Goal: Transaction & Acquisition: Purchase product/service

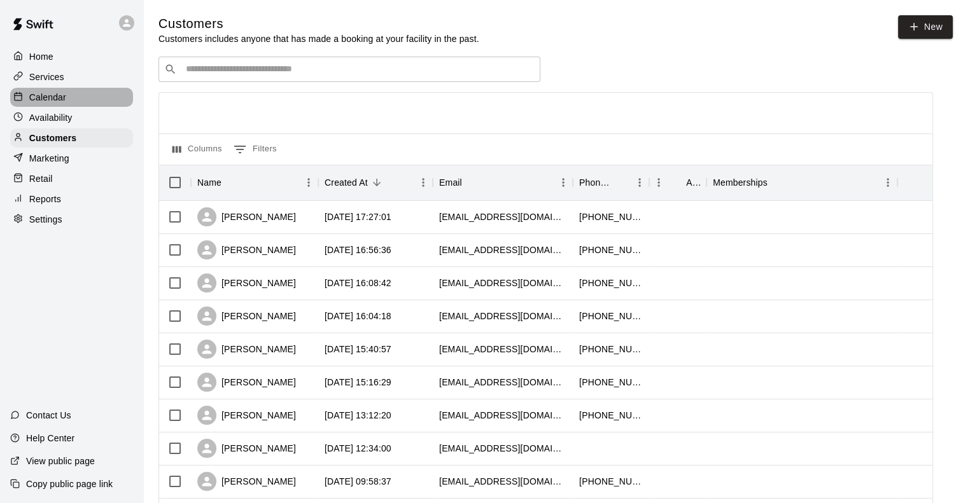
click at [40, 92] on div "Calendar" at bounding box center [71, 97] width 123 height 19
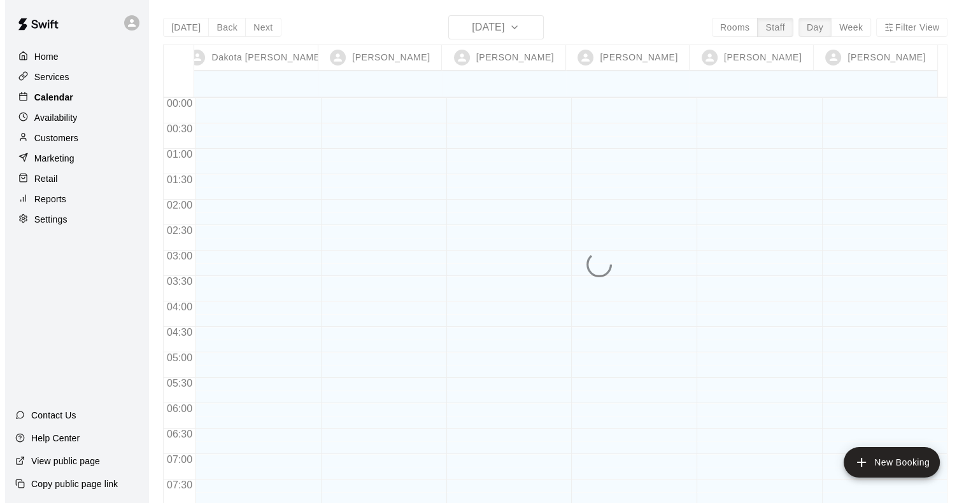
scroll to position [775, 0]
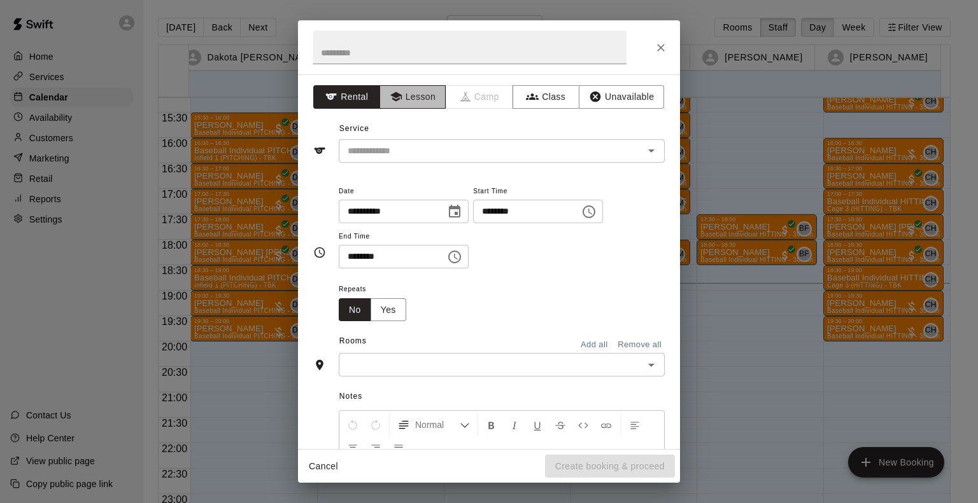
click at [428, 94] on button "Lesson" at bounding box center [412, 97] width 67 height 24
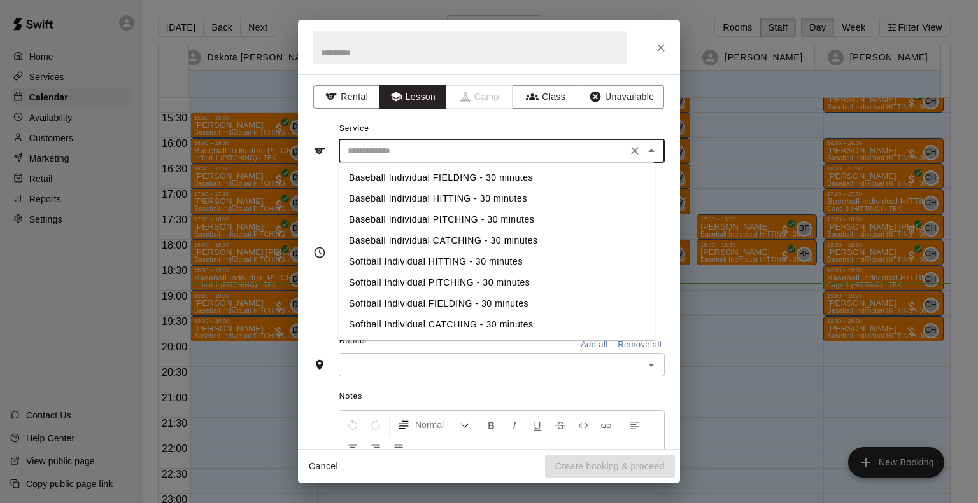
click at [411, 148] on input "text" at bounding box center [482, 151] width 281 height 16
click at [398, 193] on li "Baseball Individual HITTING - 30 minutes" at bounding box center [497, 198] width 316 height 21
type input "**********"
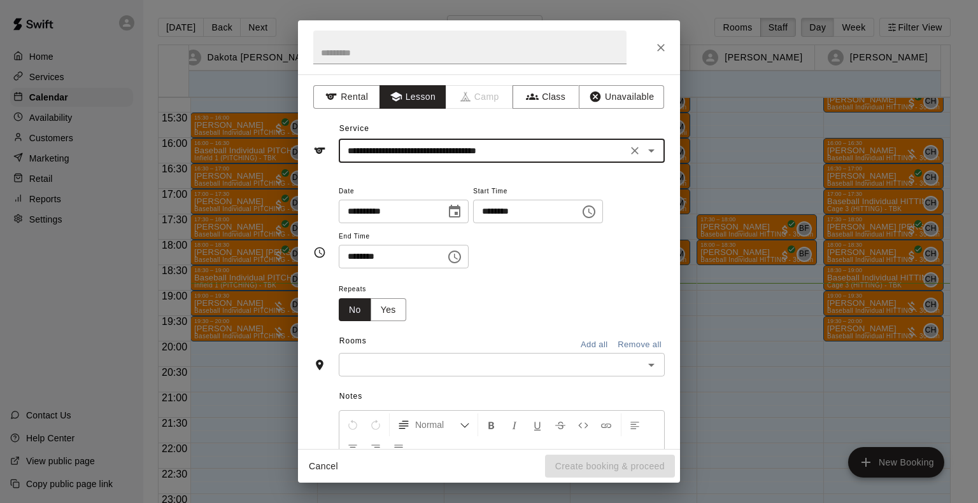
click at [628, 148] on icon "Clear" at bounding box center [634, 150] width 13 height 13
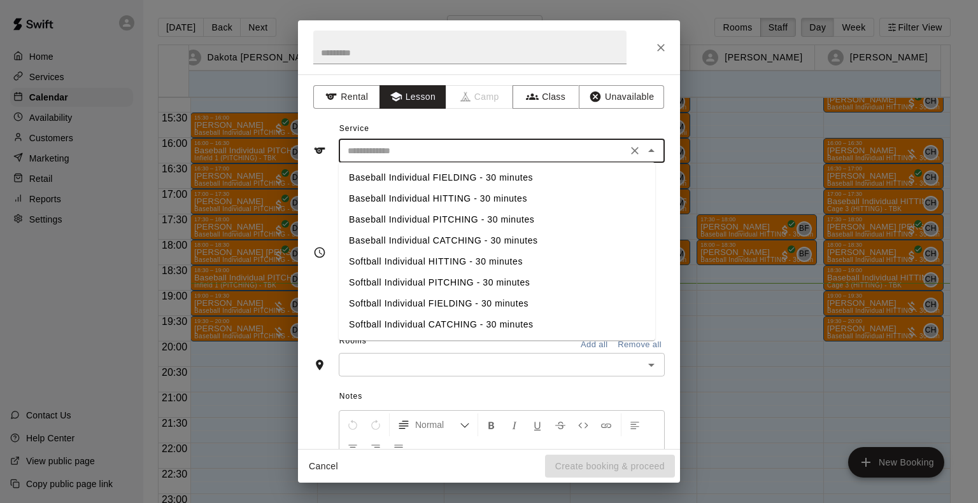
click at [453, 147] on input "text" at bounding box center [482, 151] width 281 height 16
click at [374, 220] on li "Baseball Individual PITCHING - 30 minutes" at bounding box center [497, 219] width 316 height 21
type input "**********"
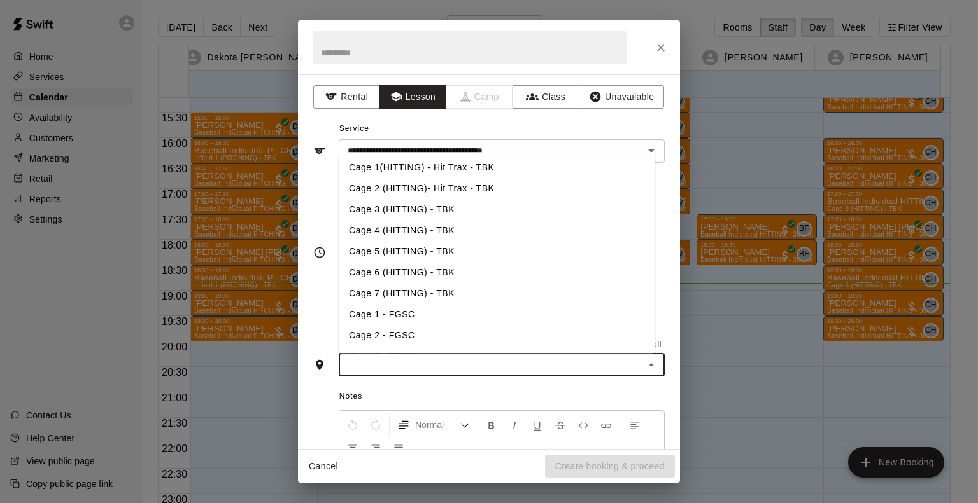
click at [485, 368] on input "text" at bounding box center [490, 365] width 297 height 16
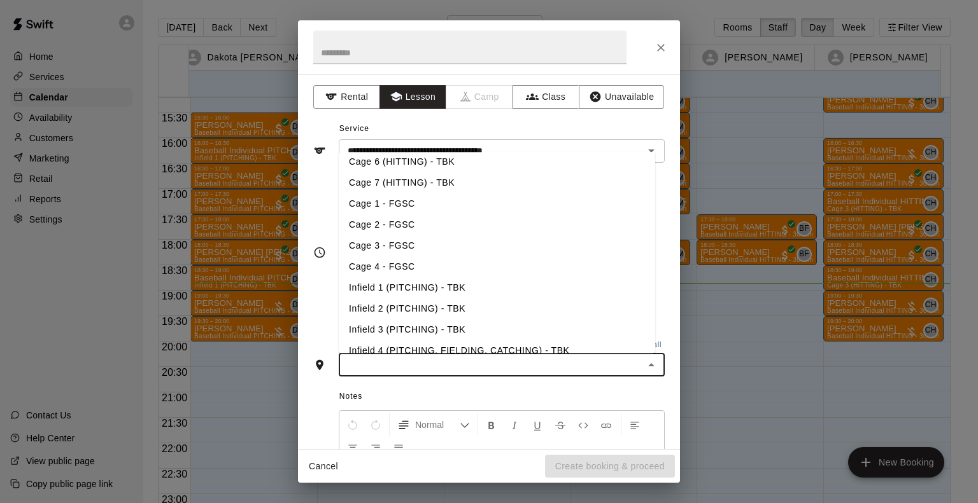
scroll to position [116, 0]
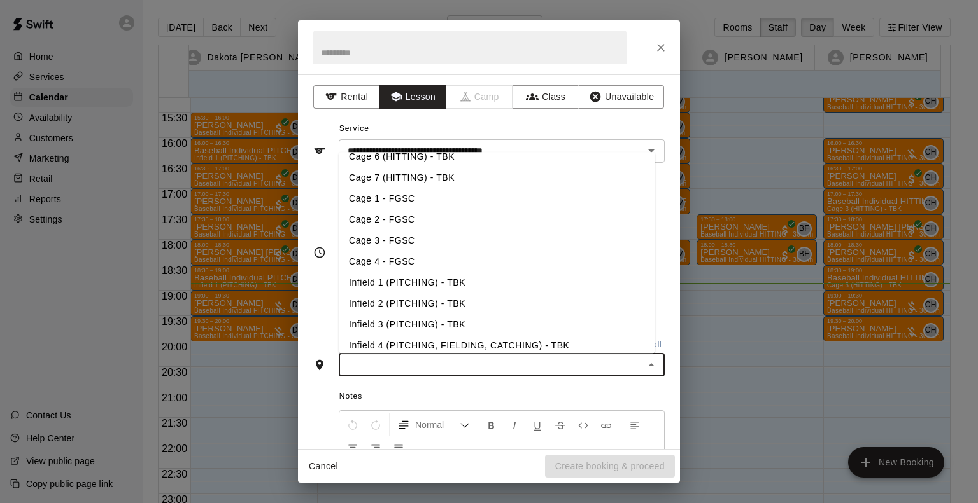
click at [382, 318] on li "Infield 3 (PITCHING) - TBK" at bounding box center [497, 324] width 316 height 21
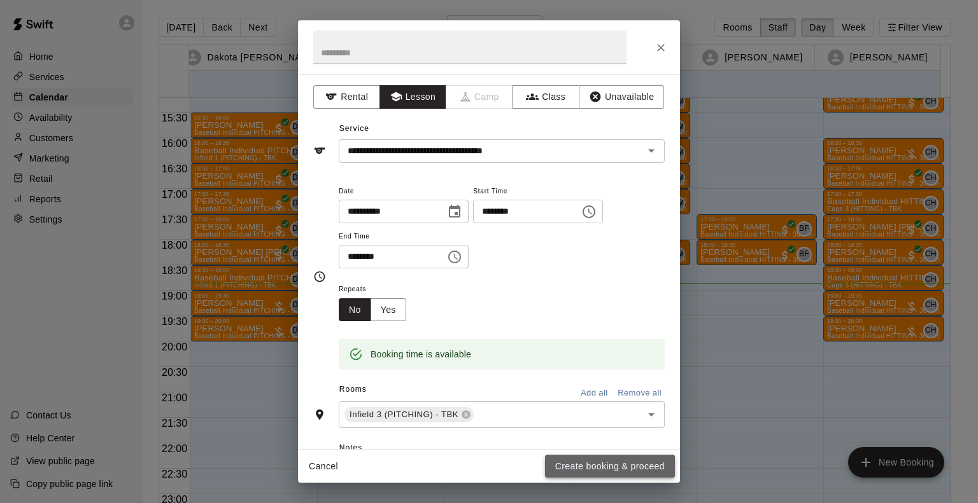
click at [621, 466] on button "Create booking & proceed" at bounding box center [610, 467] width 130 height 24
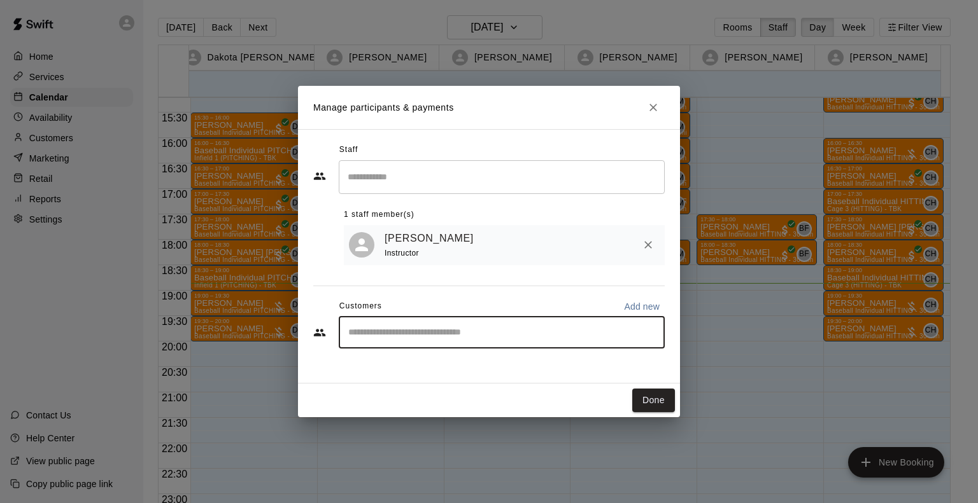
click at [534, 328] on input "Start typing to search customers..." at bounding box center [501, 332] width 314 height 13
type input "*****"
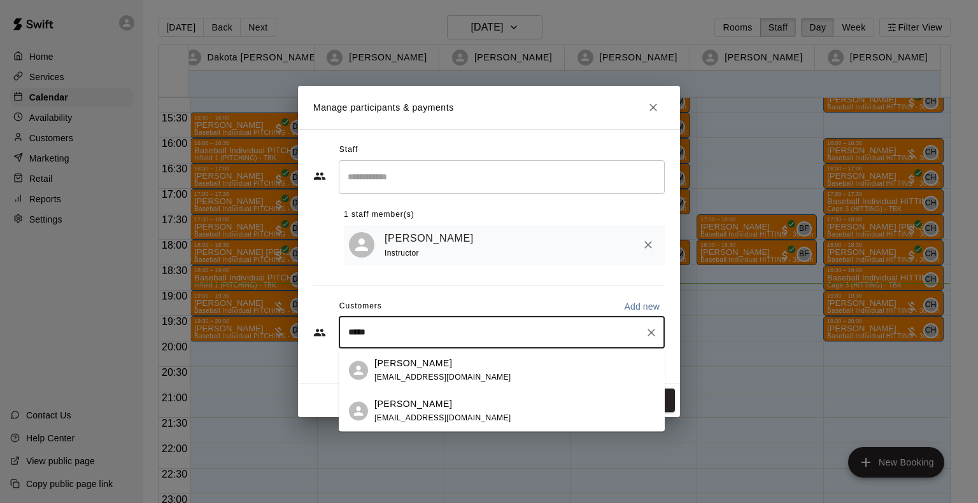
click at [428, 393] on div "[PERSON_NAME] [EMAIL_ADDRESS][DOMAIN_NAME]" at bounding box center [502, 411] width 326 height 41
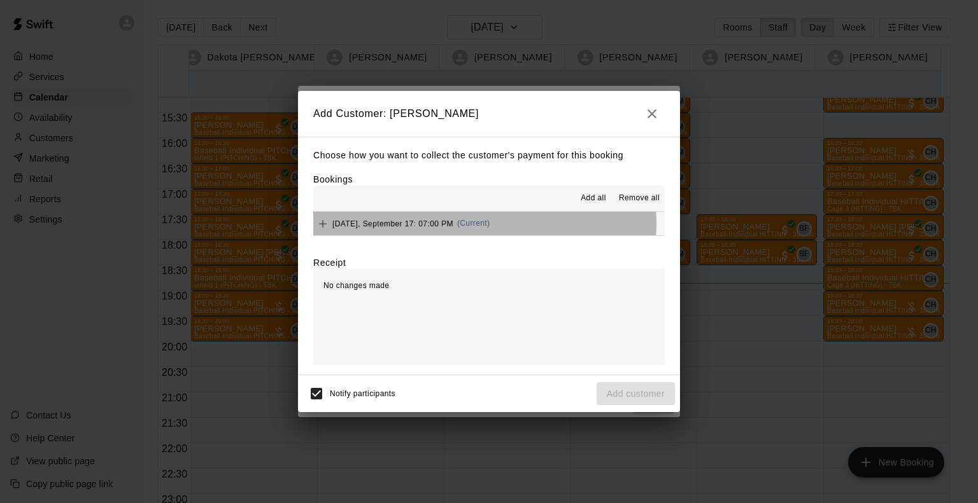
click at [453, 225] on span "[DATE], September 17: 07:00 PM" at bounding box center [392, 223] width 121 height 9
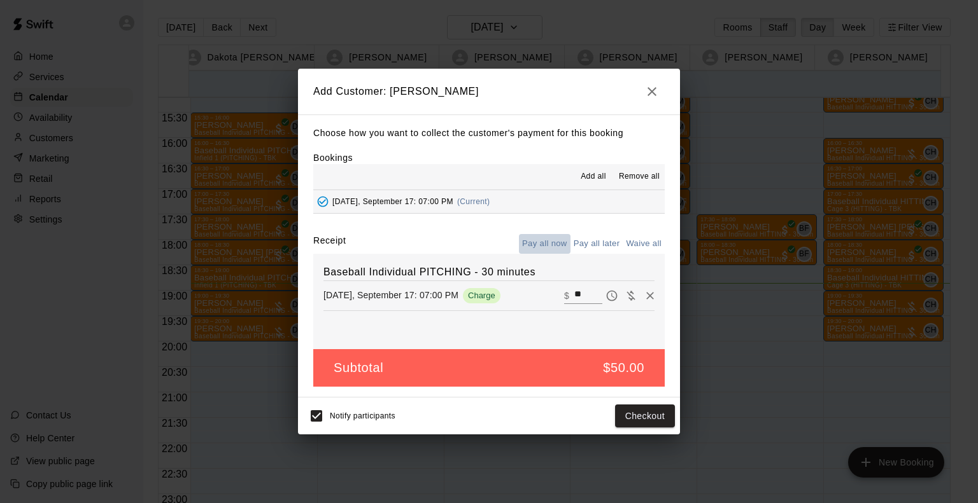
click at [559, 241] on button "Pay all now" at bounding box center [545, 244] width 52 height 20
click at [657, 426] on button "Checkout" at bounding box center [645, 417] width 60 height 24
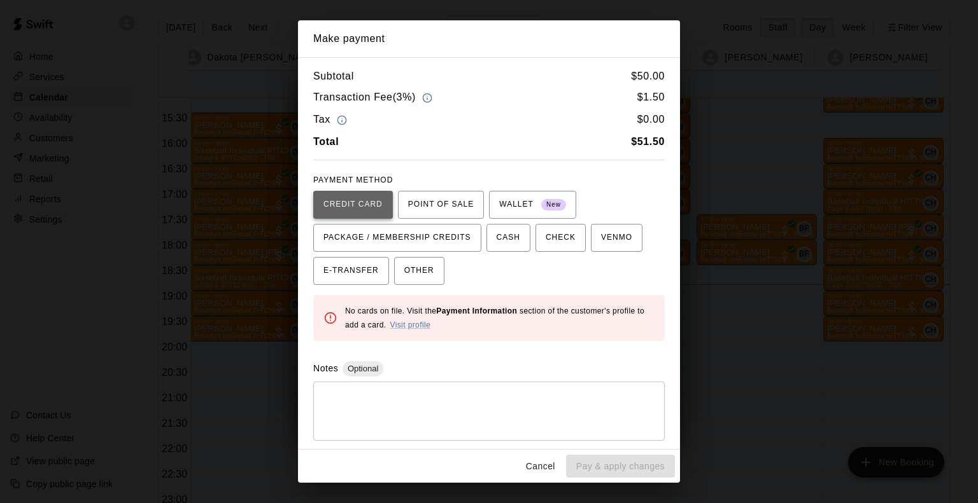
click at [349, 201] on span "CREDIT CARD" at bounding box center [352, 205] width 59 height 20
click at [428, 322] on link "Visit profile" at bounding box center [409, 325] width 41 height 9
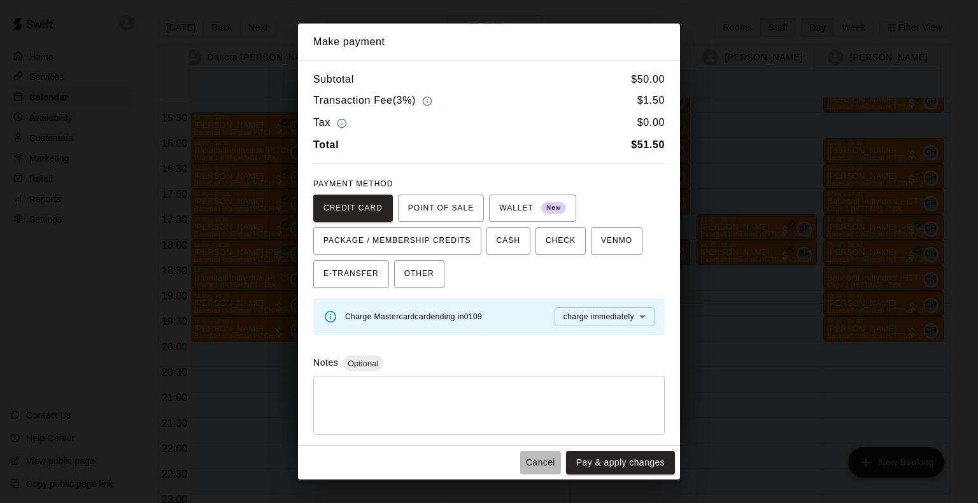
click at [540, 461] on button "Cancel" at bounding box center [540, 463] width 41 height 24
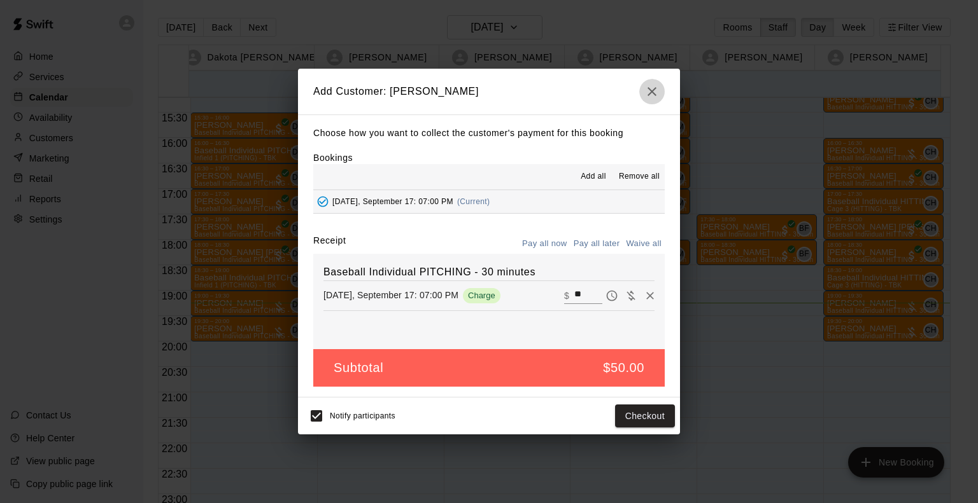
click at [651, 94] on icon "button" at bounding box center [651, 91] width 15 height 15
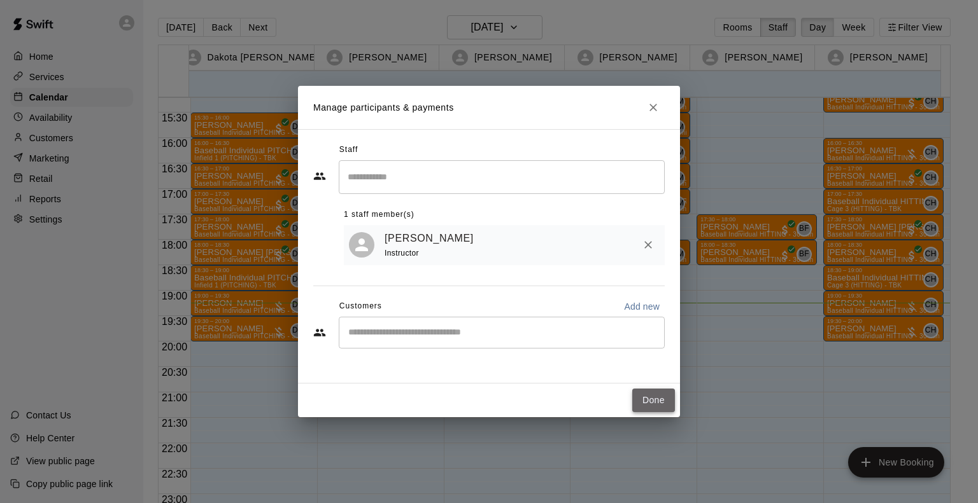
click at [647, 403] on button "Done" at bounding box center [653, 401] width 43 height 24
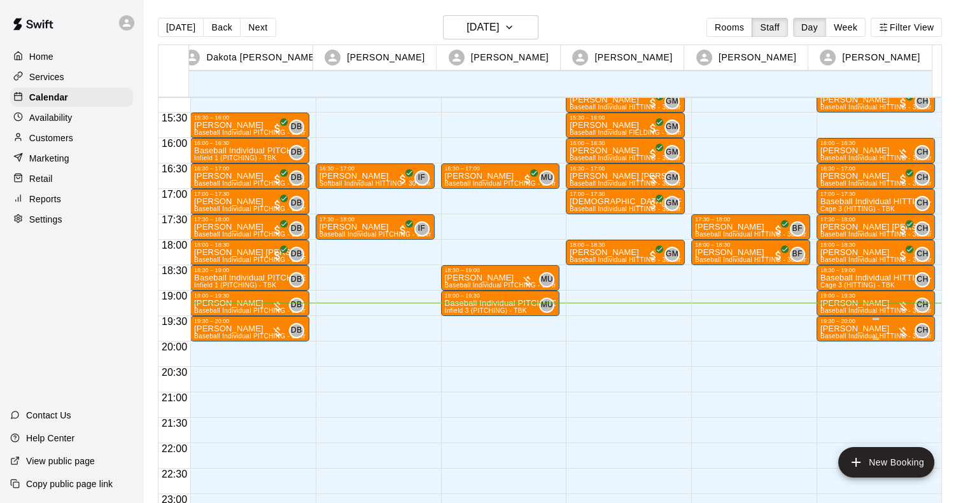
click at [850, 329] on p "[PERSON_NAME]" at bounding box center [875, 329] width 111 height 0
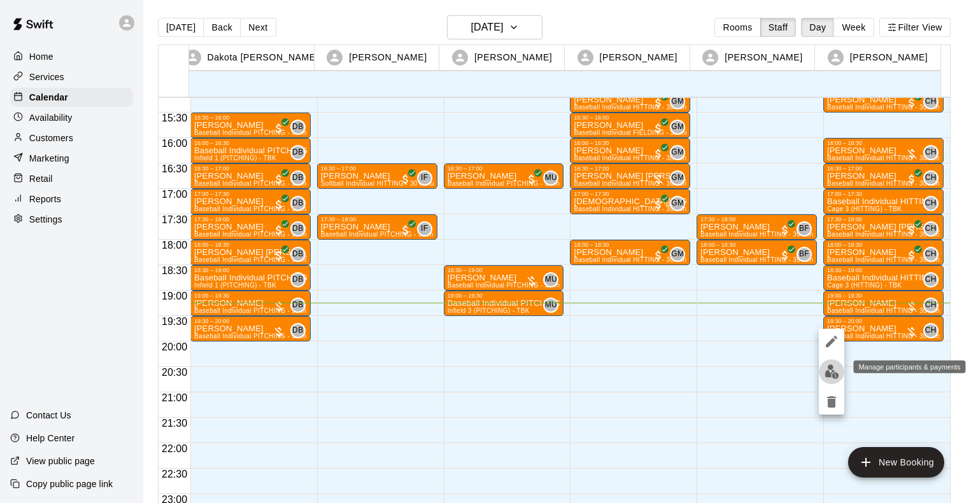
click at [837, 374] on img "edit" at bounding box center [831, 372] width 15 height 15
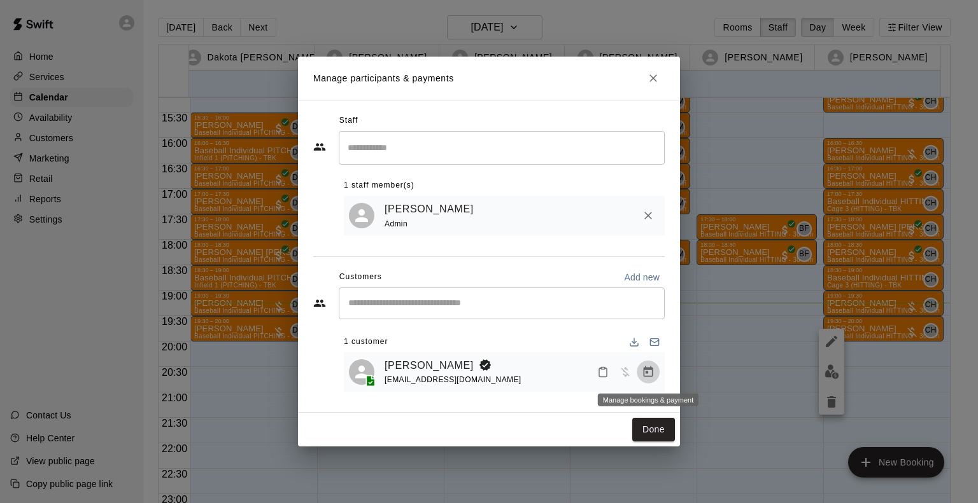
click at [647, 371] on icon "Manage bookings & payment" at bounding box center [648, 372] width 10 height 11
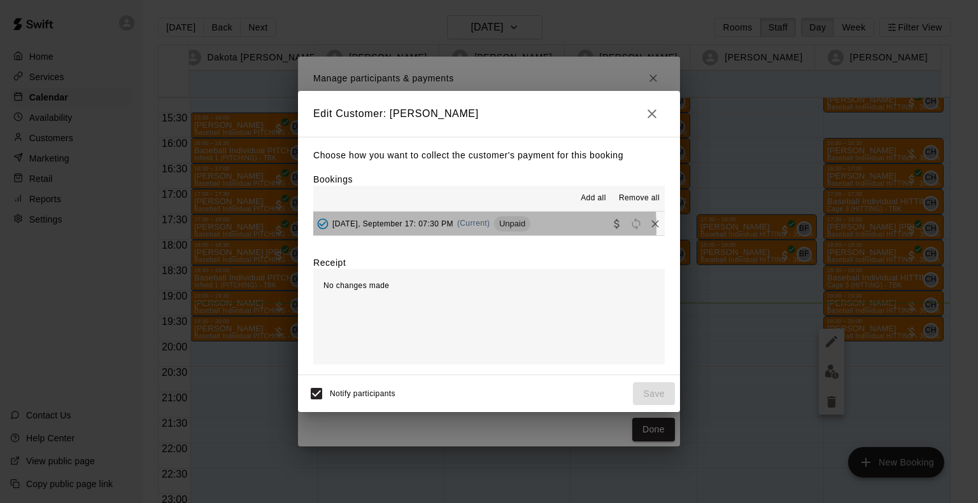
click at [367, 231] on div "[DATE], September 17: 07:30 PM (Current) Unpaid" at bounding box center [421, 223] width 217 height 19
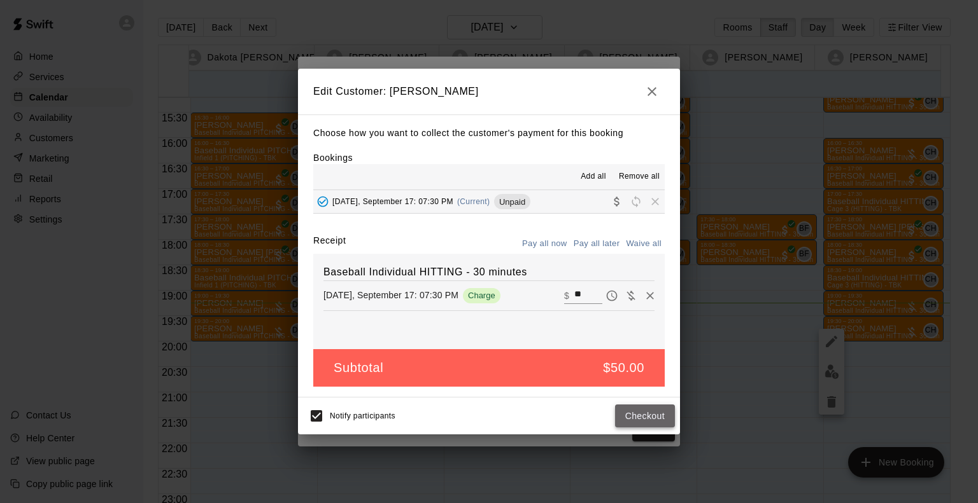
click at [647, 417] on button "Checkout" at bounding box center [645, 417] width 60 height 24
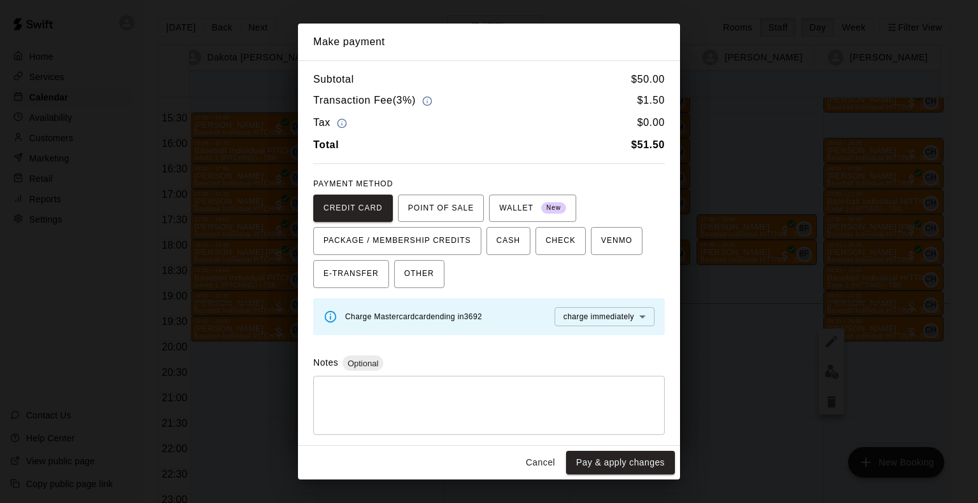
click at [540, 463] on button "Cancel" at bounding box center [540, 463] width 41 height 24
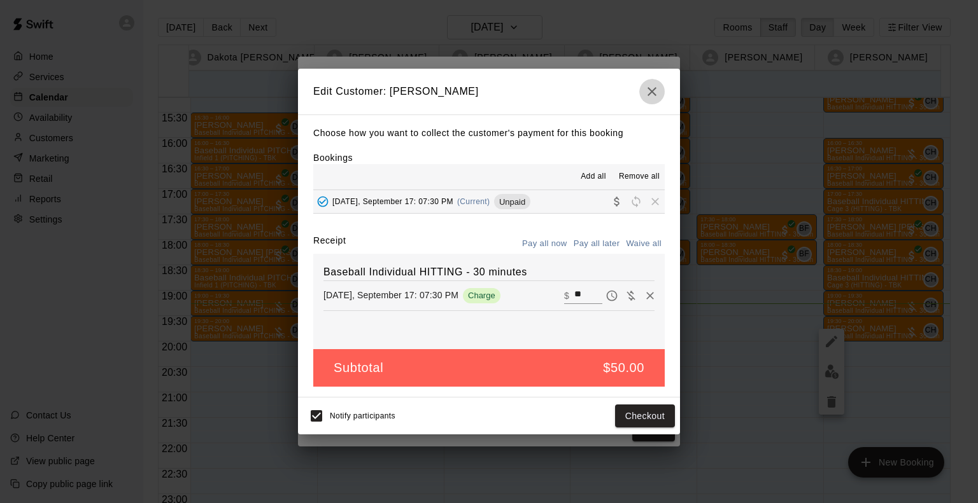
click at [650, 86] on icon "button" at bounding box center [651, 91] width 15 height 15
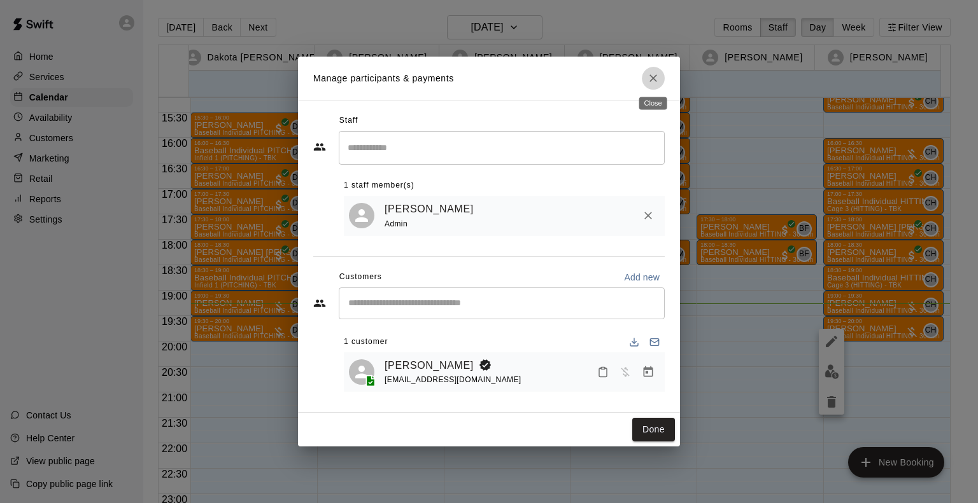
click at [650, 86] on button "Close" at bounding box center [653, 78] width 23 height 23
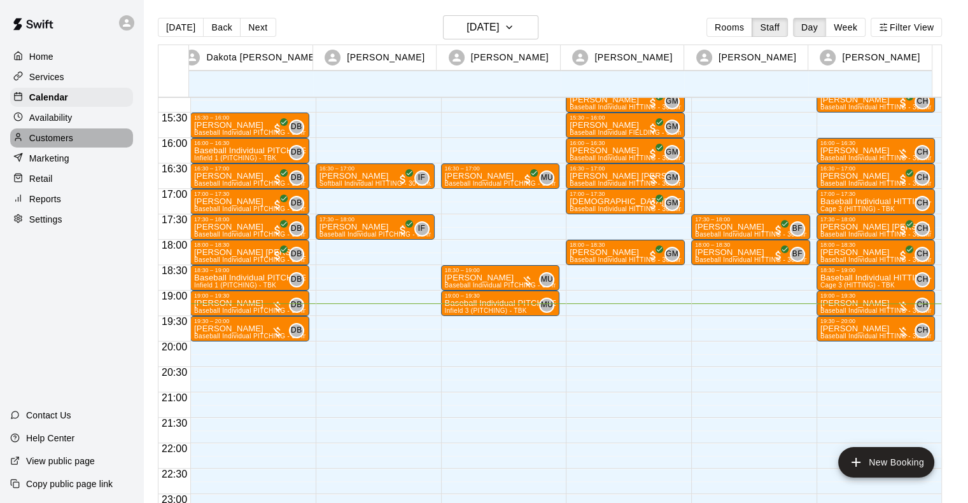
click at [49, 143] on p "Customers" at bounding box center [51, 138] width 44 height 13
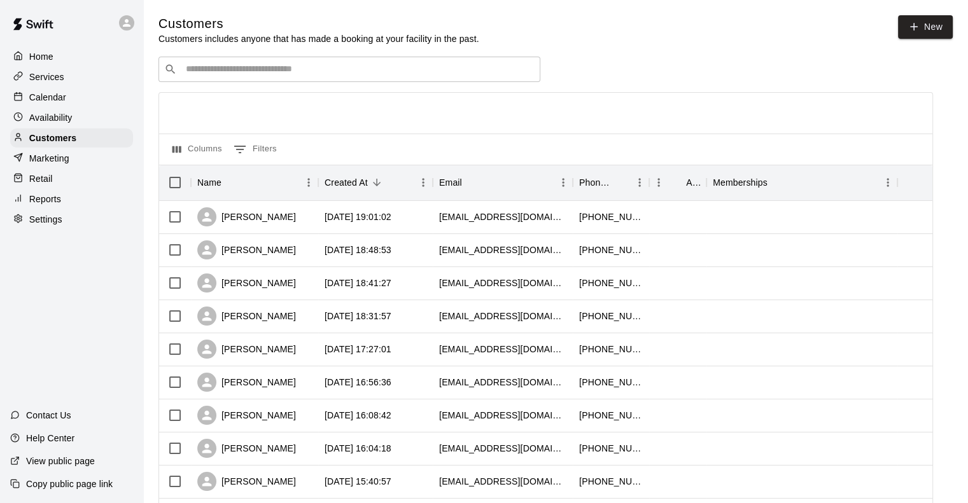
click at [293, 62] on div "​ ​" at bounding box center [349, 69] width 382 height 25
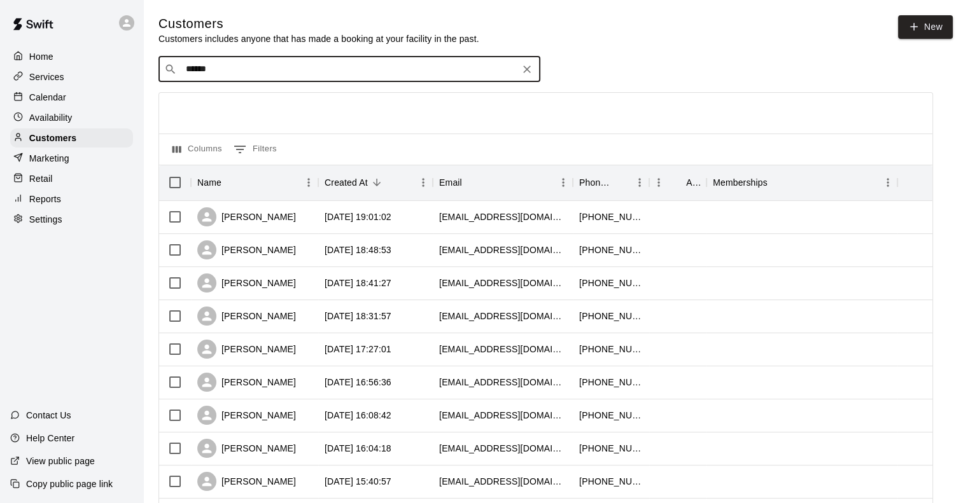
type input "*******"
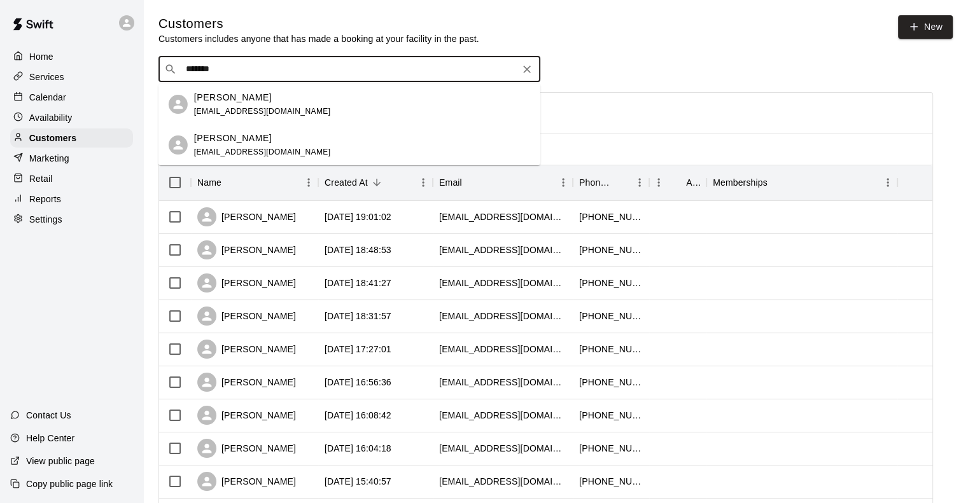
click at [250, 111] on span "[EMAIL_ADDRESS][DOMAIN_NAME]" at bounding box center [262, 111] width 137 height 9
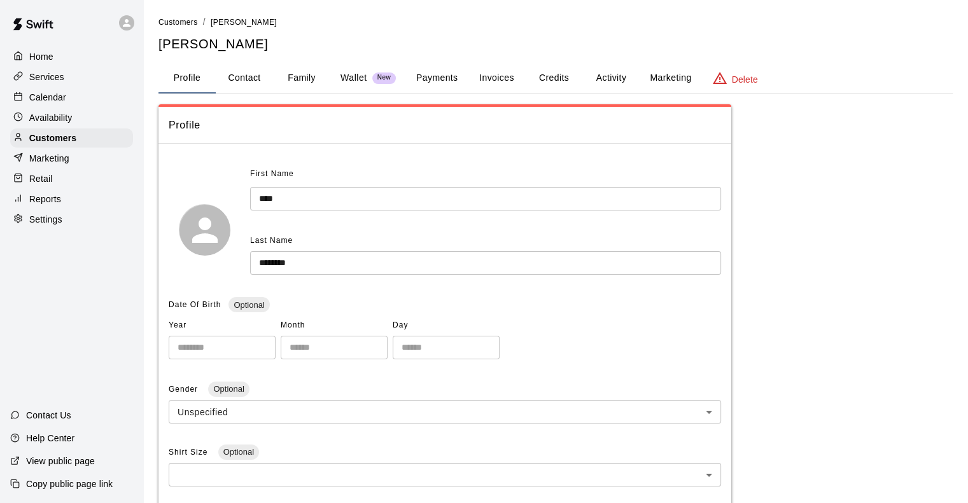
click at [607, 80] on button "Activity" at bounding box center [610, 78] width 57 height 31
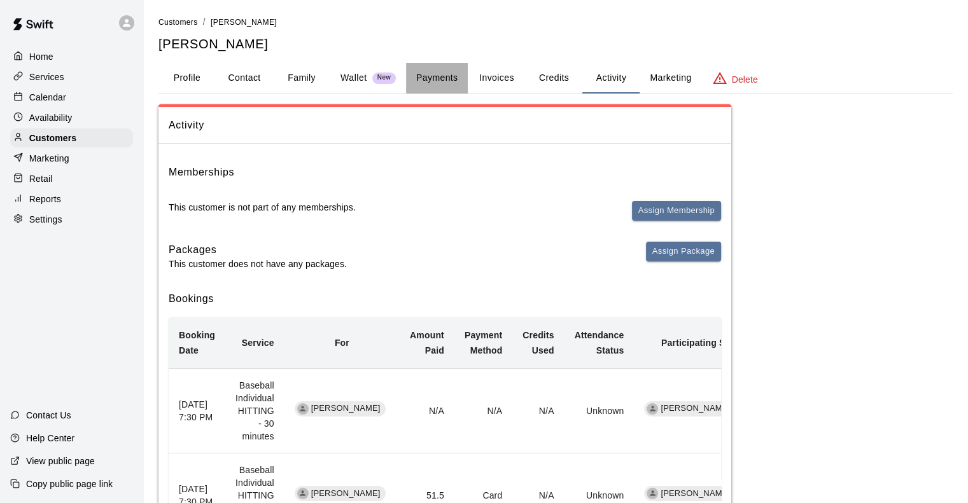
click at [433, 78] on button "Payments" at bounding box center [437, 78] width 62 height 31
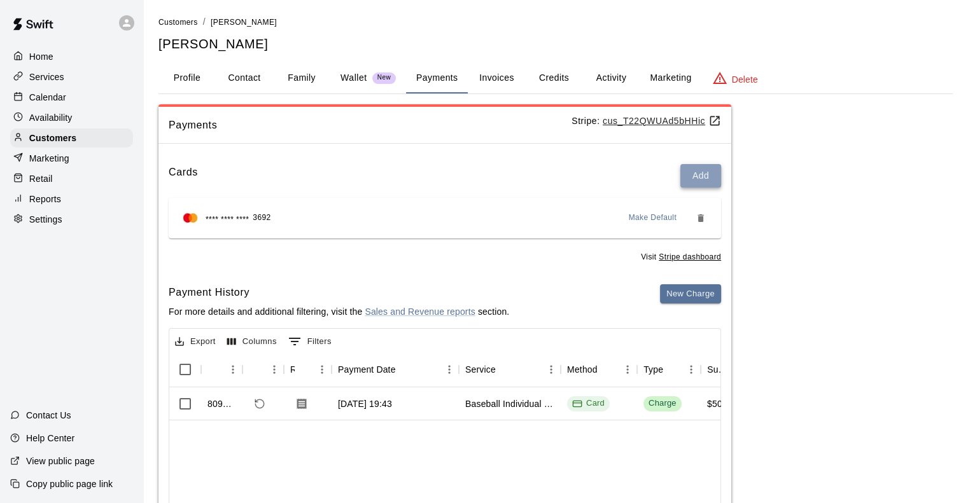
click at [703, 175] on button "Add" at bounding box center [700, 176] width 41 height 24
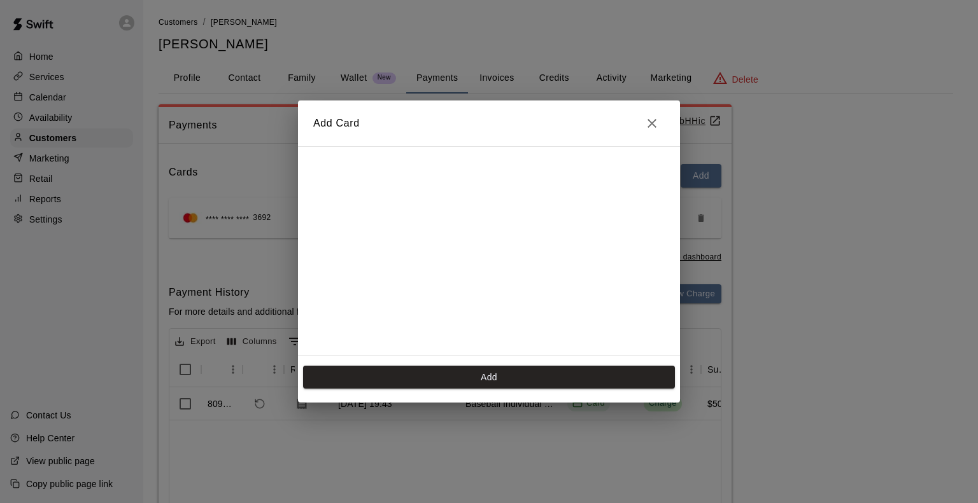
scroll to position [225, 0]
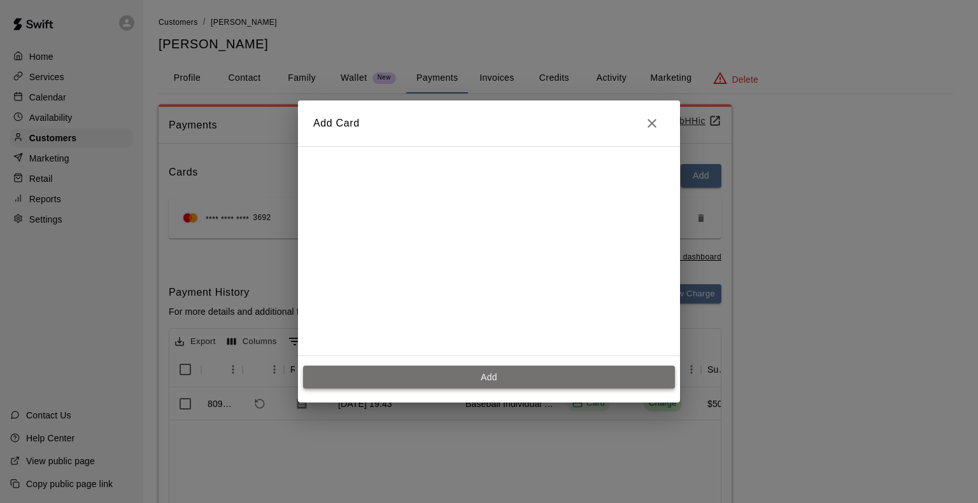
click at [519, 376] on button "Add" at bounding box center [489, 378] width 372 height 24
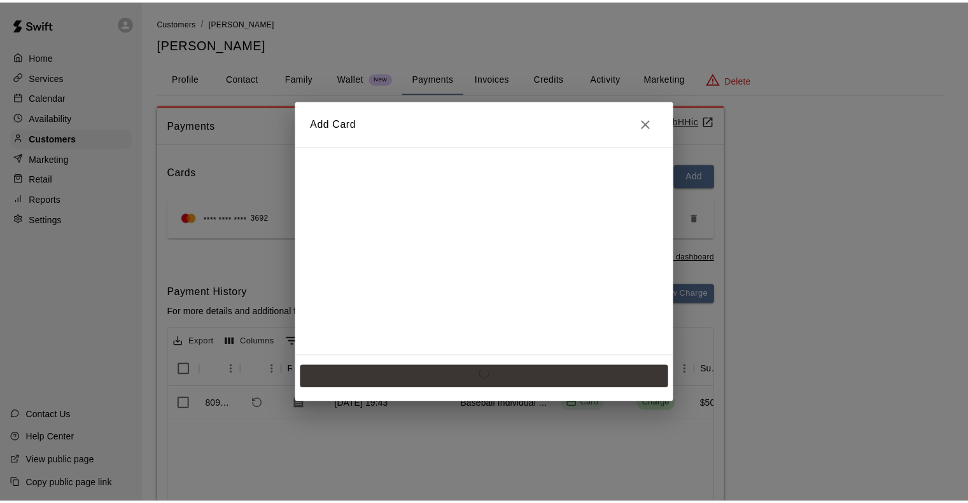
scroll to position [0, 0]
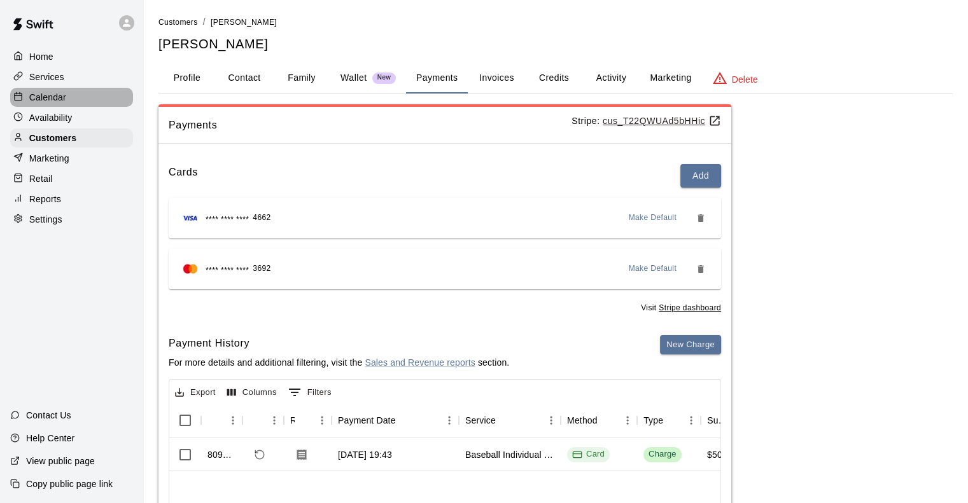
click at [51, 100] on p "Calendar" at bounding box center [47, 97] width 37 height 13
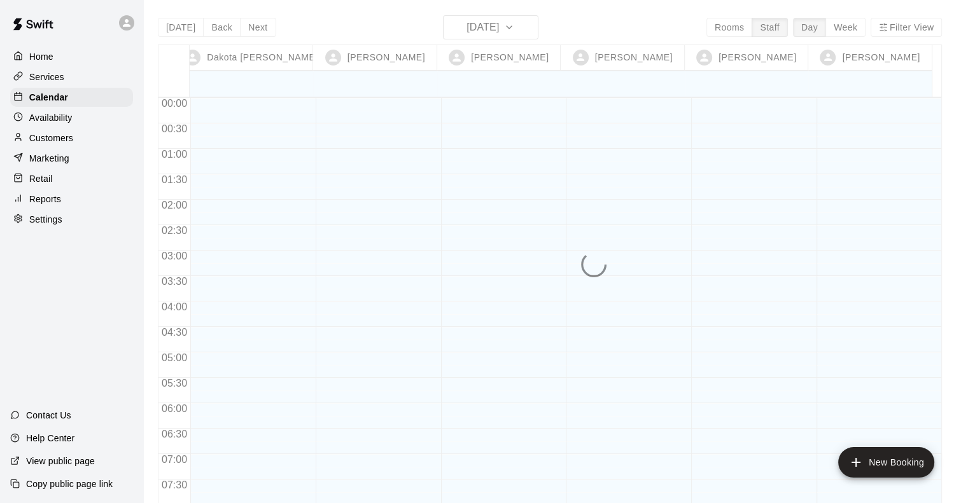
scroll to position [801, 0]
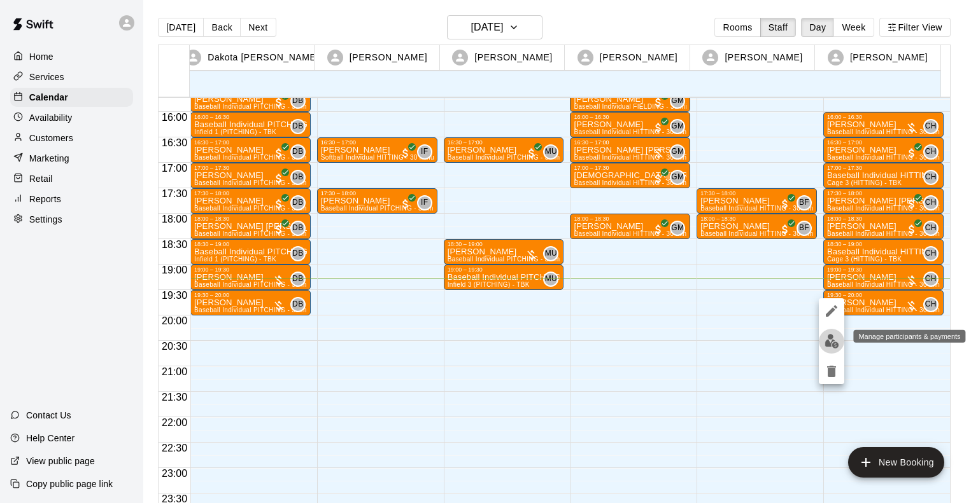
click at [833, 342] on img "edit" at bounding box center [831, 341] width 15 height 15
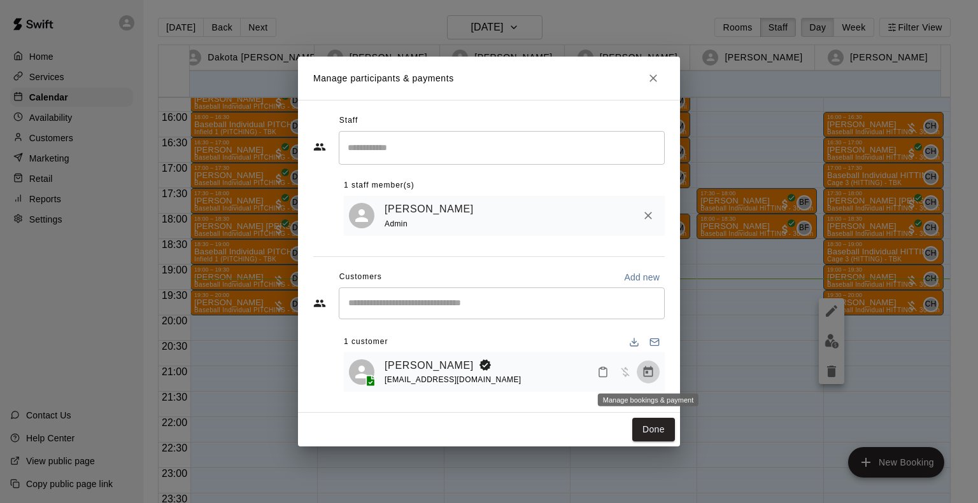
click at [649, 374] on icon "Manage bookings & payment" at bounding box center [648, 372] width 13 height 13
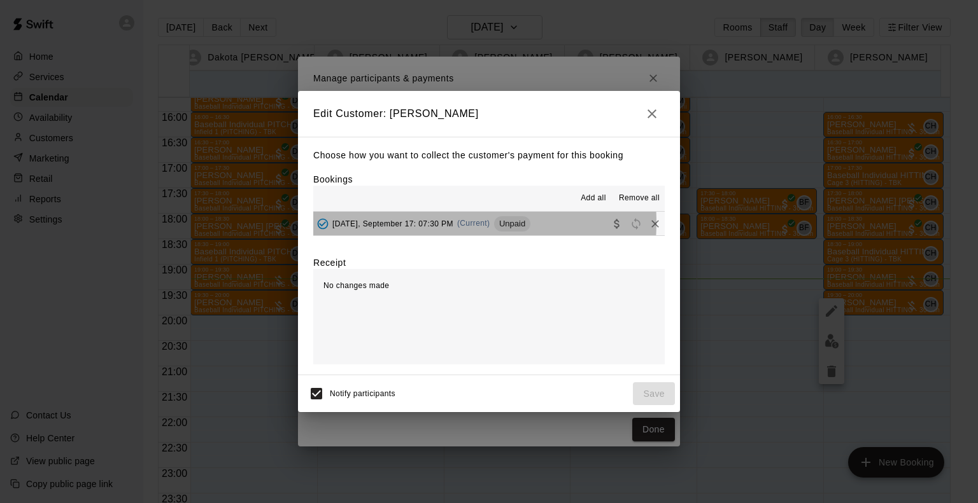
click at [414, 223] on span "[DATE], September 17: 07:30 PM" at bounding box center [392, 223] width 121 height 9
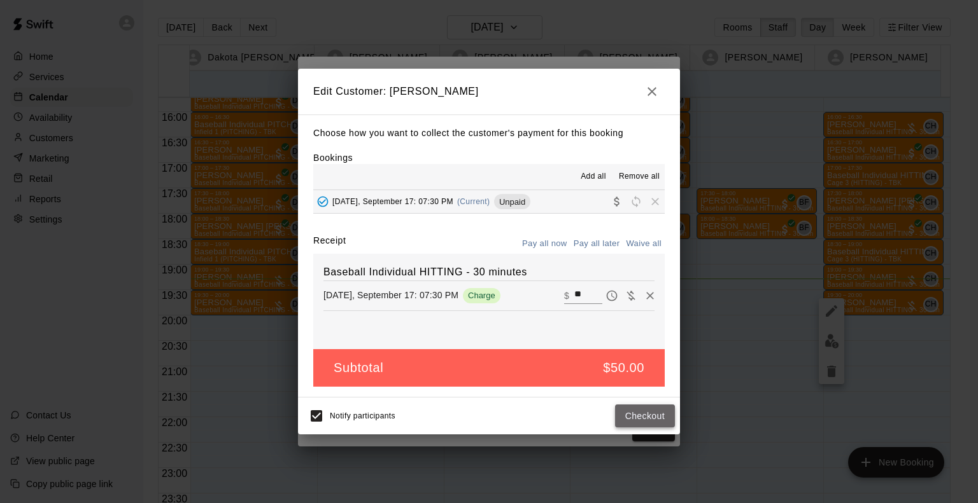
click at [629, 409] on button "Checkout" at bounding box center [645, 417] width 60 height 24
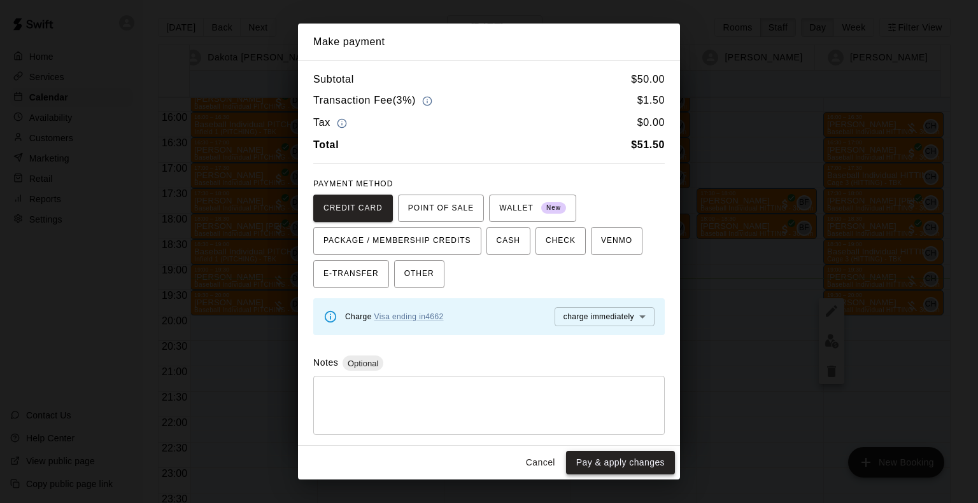
click at [667, 470] on button "Pay & apply changes" at bounding box center [620, 463] width 109 height 24
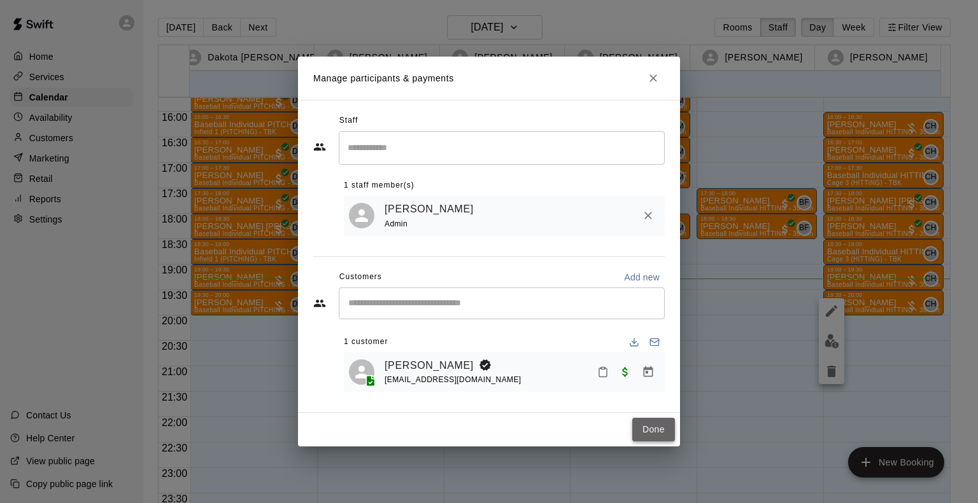
click at [666, 428] on button "Done" at bounding box center [653, 430] width 43 height 24
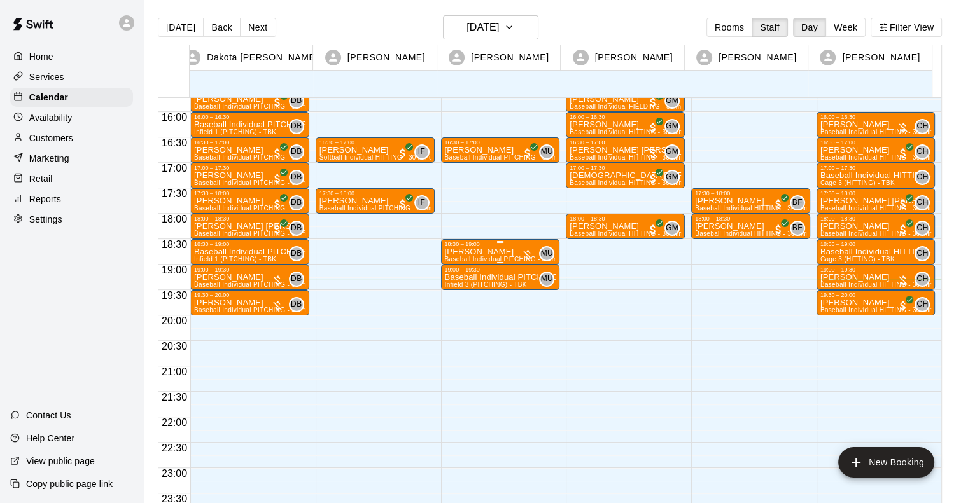
click at [463, 252] on p "[PERSON_NAME]" at bounding box center [500, 252] width 111 height 0
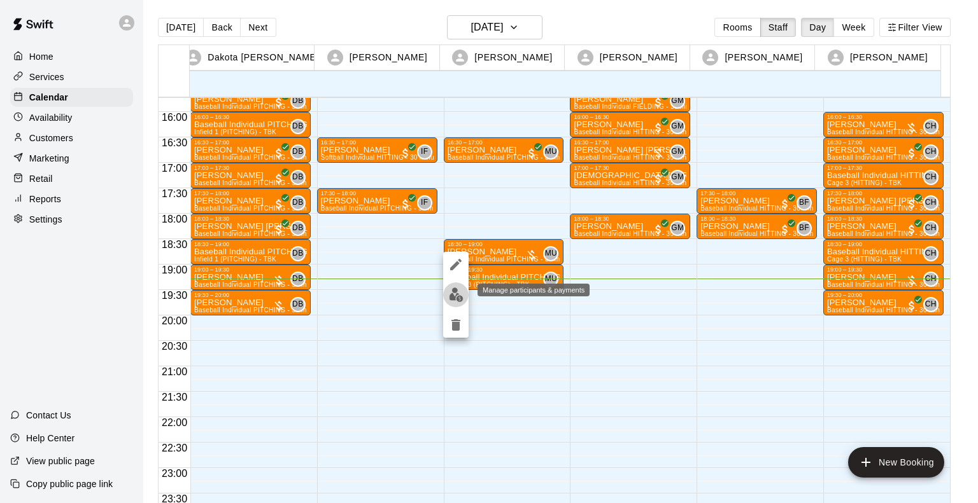
click at [454, 293] on img "edit" at bounding box center [456, 295] width 15 height 15
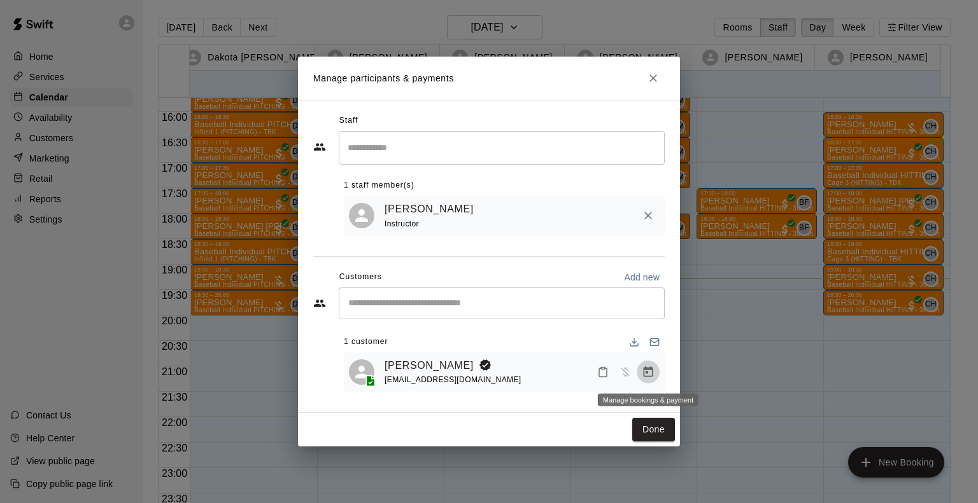
click at [650, 372] on icon "Manage bookings & payment" at bounding box center [648, 372] width 13 height 13
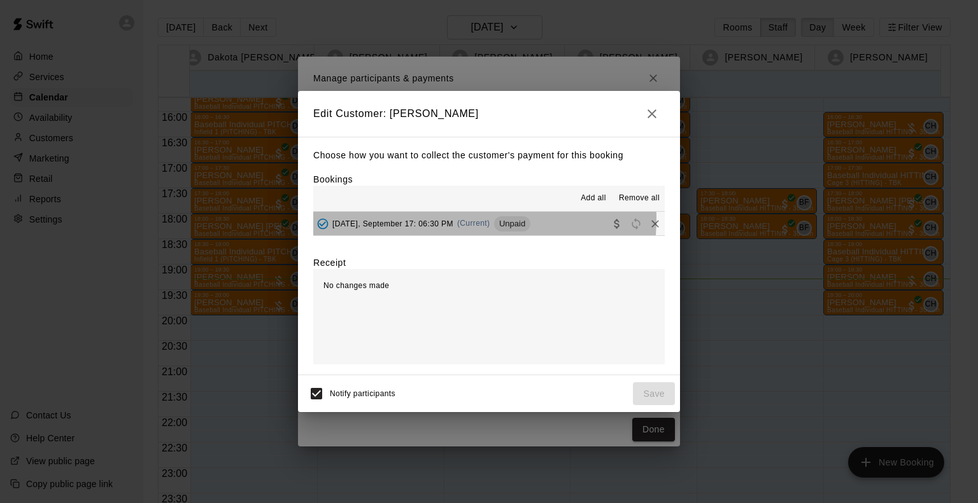
click at [440, 220] on span "[DATE], September 17: 06:30 PM" at bounding box center [392, 223] width 121 height 9
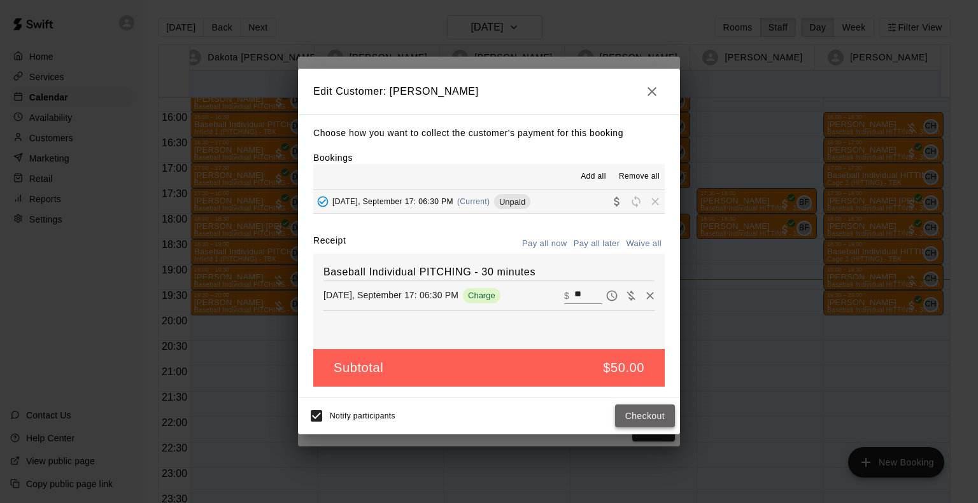
click at [629, 417] on button "Checkout" at bounding box center [645, 417] width 60 height 24
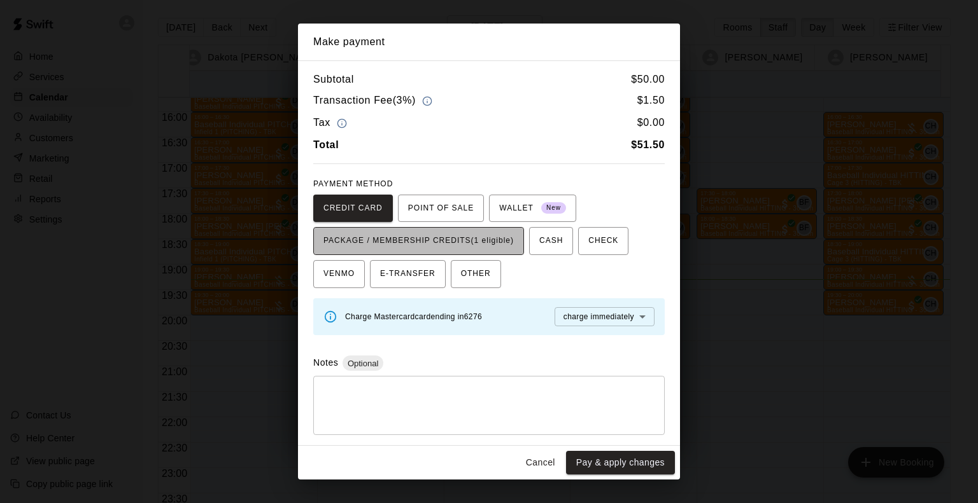
click at [442, 229] on button "PACKAGE / MEMBERSHIP CREDITS (1 eligible)" at bounding box center [418, 241] width 211 height 28
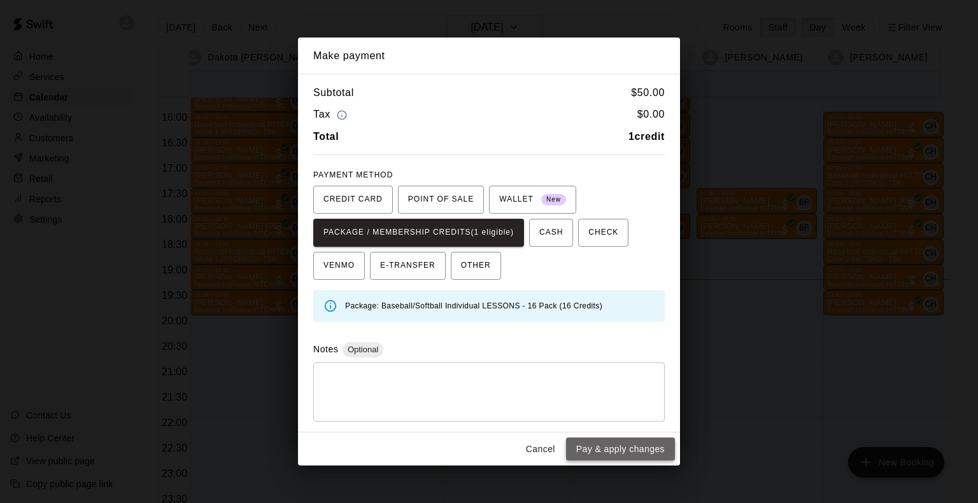
click at [591, 442] on button "Pay & apply changes" at bounding box center [620, 450] width 109 height 24
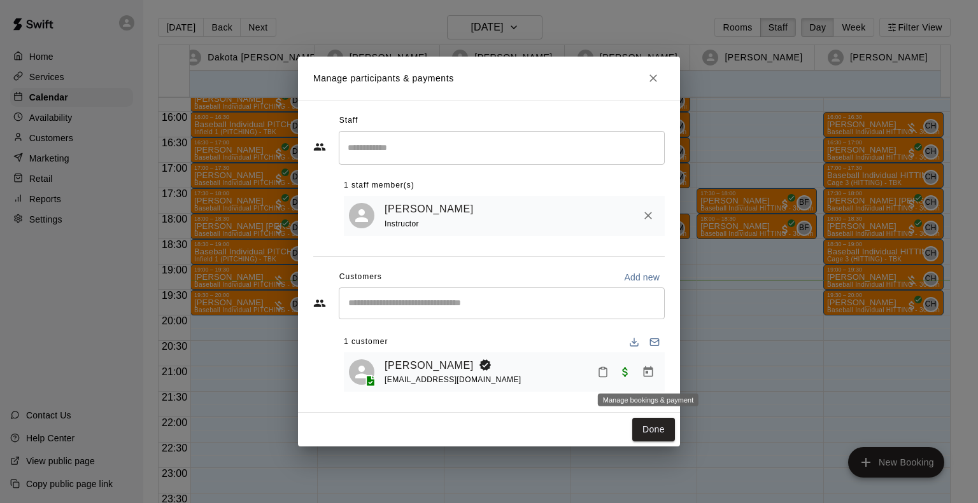
click at [643, 379] on icon "Manage bookings & payment" at bounding box center [648, 372] width 13 height 13
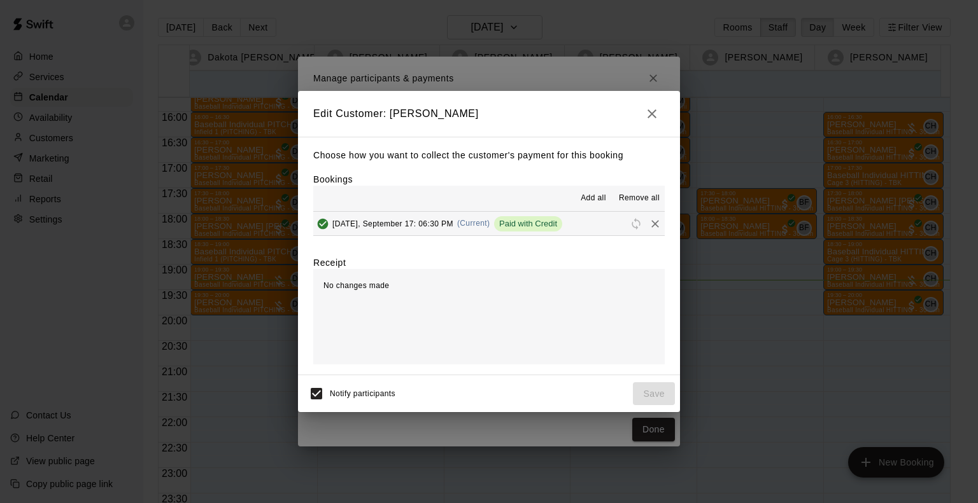
drag, startPoint x: 596, startPoint y: 151, endPoint x: 621, endPoint y: 141, distance: 27.7
drag, startPoint x: 621, startPoint y: 140, endPoint x: 658, endPoint y: 111, distance: 46.7
click at [658, 111] on icon "button" at bounding box center [651, 113] width 15 height 15
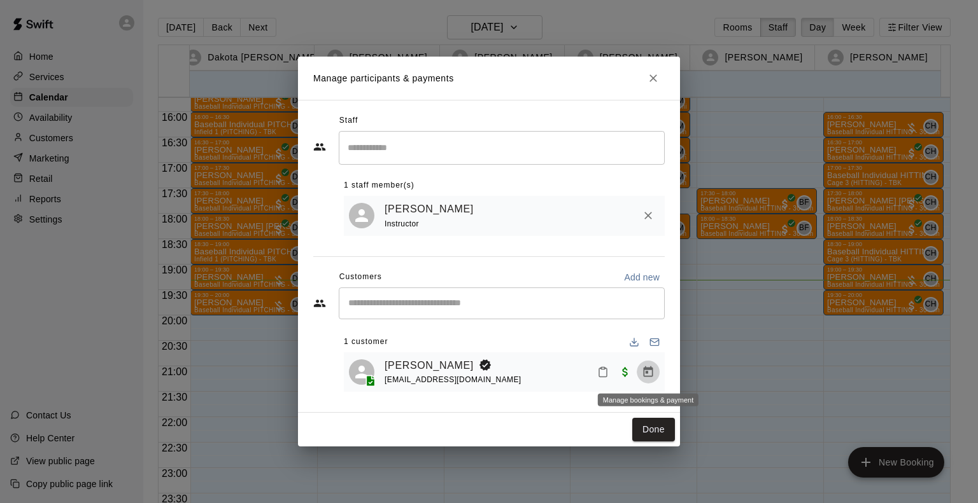
click at [644, 379] on icon "Manage bookings & payment" at bounding box center [648, 372] width 13 height 13
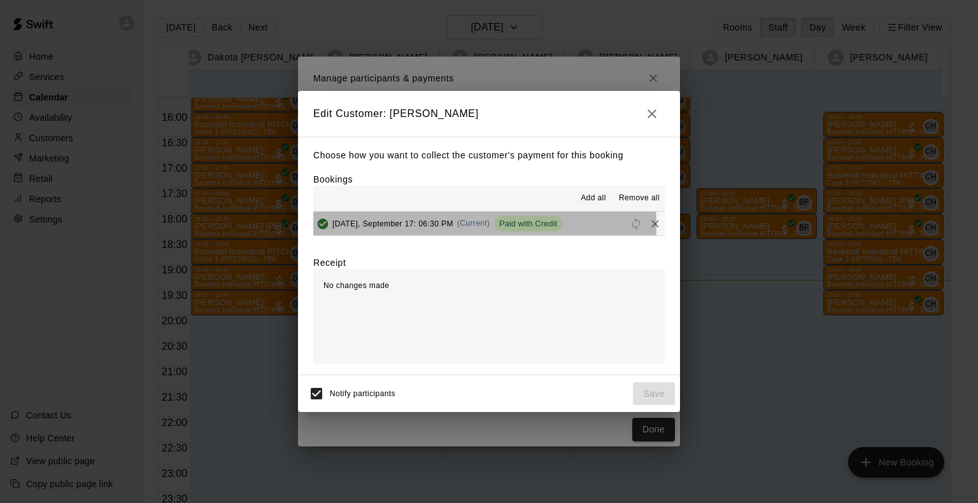
click at [453, 227] on span "[DATE], September 17: 06:30 PM" at bounding box center [392, 223] width 121 height 9
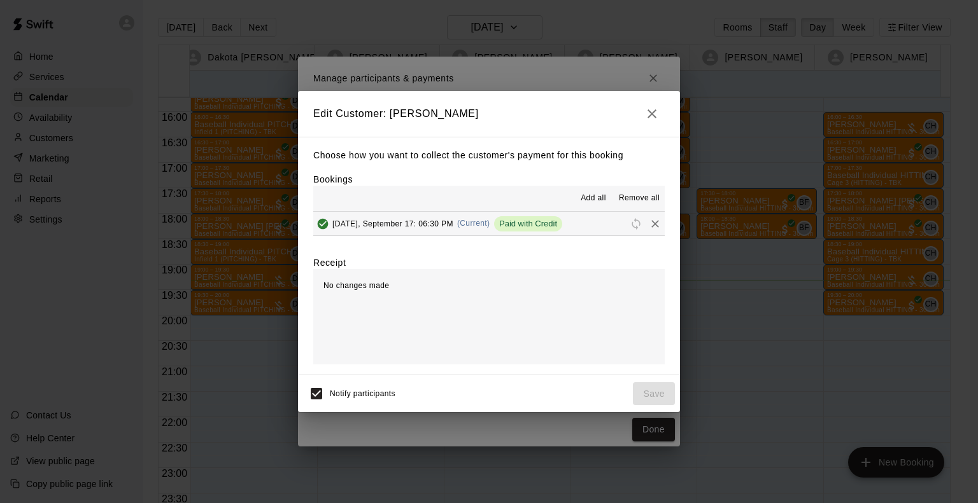
click at [657, 114] on icon "button" at bounding box center [651, 113] width 15 height 15
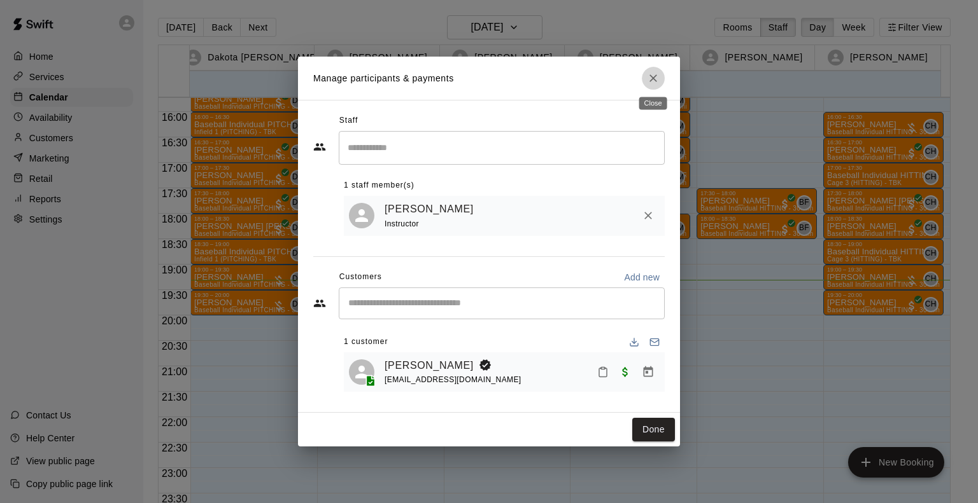
click at [656, 78] on icon "Close" at bounding box center [653, 78] width 13 height 13
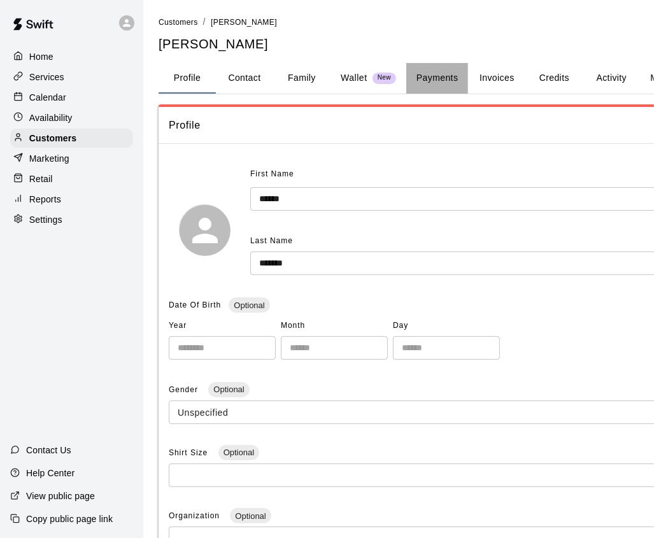
click at [426, 72] on button "Payments" at bounding box center [437, 78] width 62 height 31
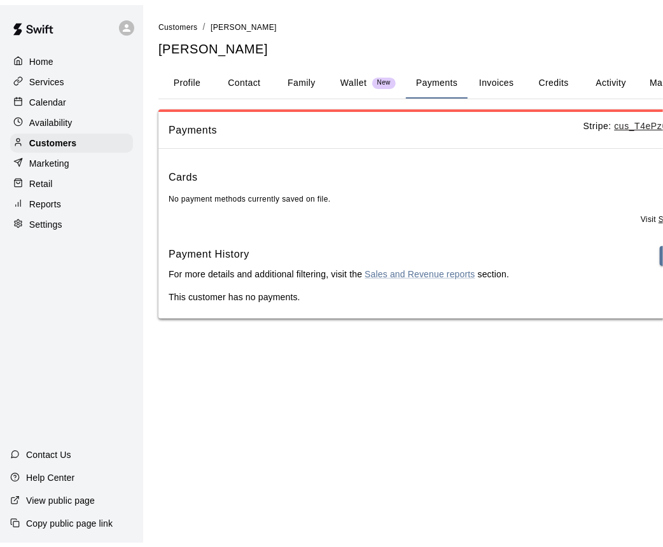
scroll to position [0, 120]
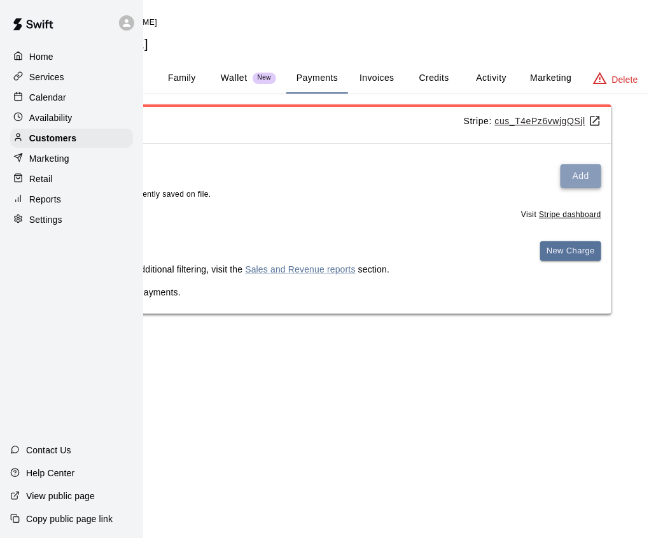
click at [587, 179] on button "Add" at bounding box center [581, 176] width 41 height 24
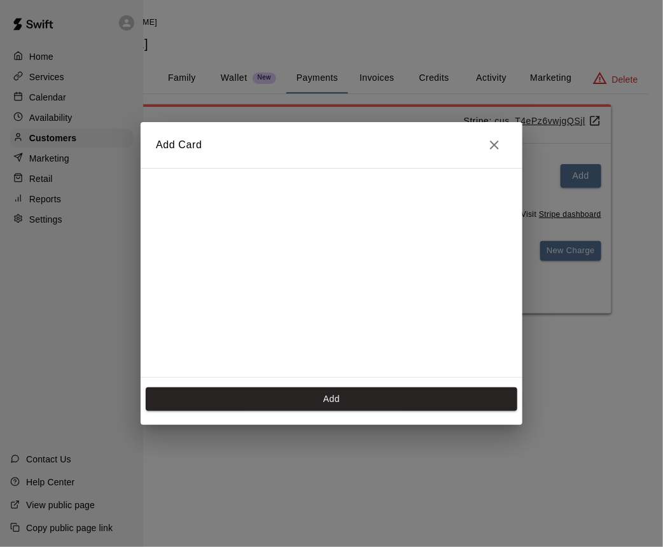
scroll to position [225, 0]
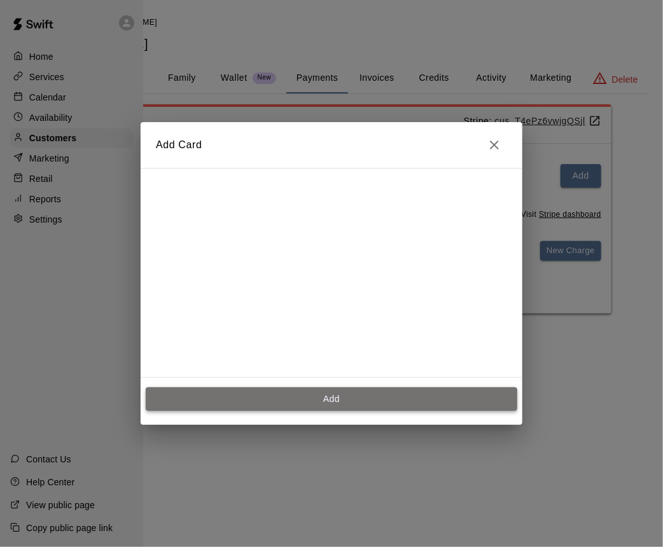
click at [299, 398] on button "Add" at bounding box center [332, 400] width 372 height 24
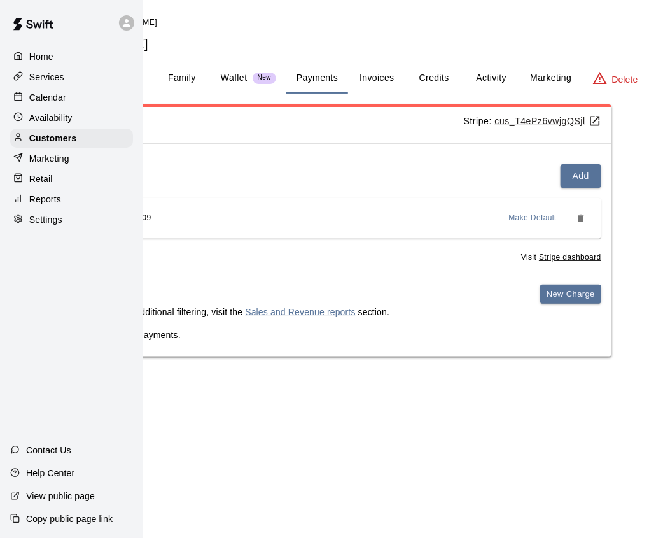
scroll to position [0, 0]
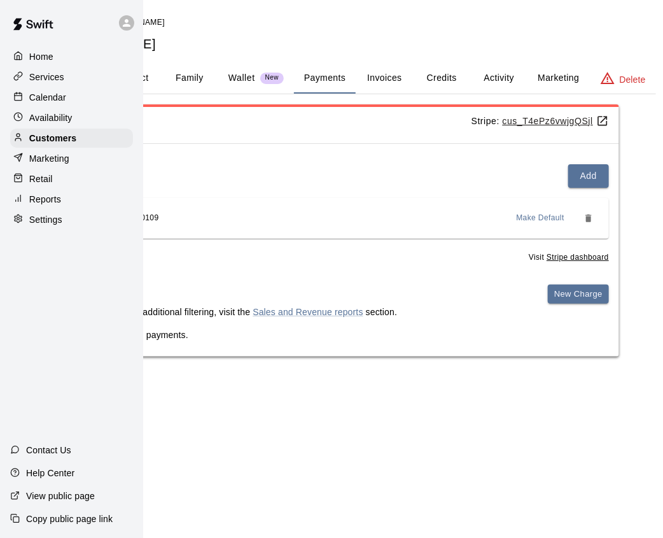
scroll to position [0, 115]
